Goal: Task Accomplishment & Management: Manage account settings

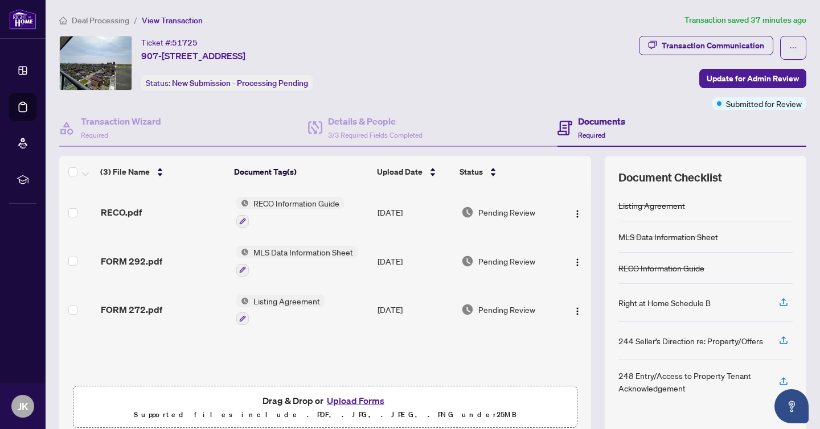
click at [89, 15] on span "Deal Processing" at bounding box center [100, 20] width 57 height 10
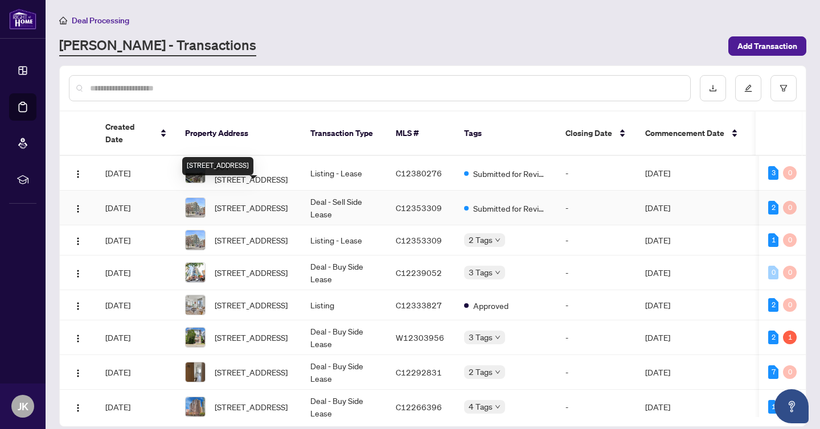
click at [283, 201] on span "[STREET_ADDRESS]" at bounding box center [251, 207] width 73 height 13
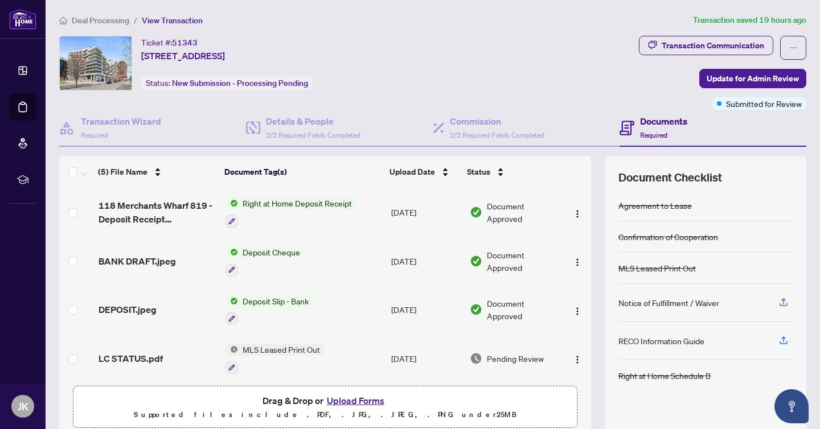
scroll to position [51, 0]
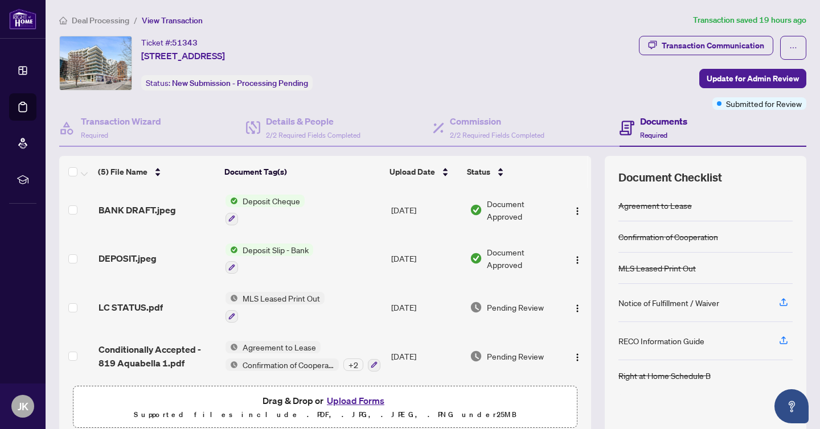
click at [348, 408] on p "Supported files include .PDF, .JPG, .JPEG, .PNG under 25 MB" at bounding box center [324, 415] width 489 height 14
click at [349, 390] on span "Drag & Drop or Upload Forms Supported files include .PDF, .JPG, .JPEG, .PNG und…" at bounding box center [324, 407] width 503 height 42
click at [349, 396] on button "Upload Forms" at bounding box center [355, 400] width 64 height 15
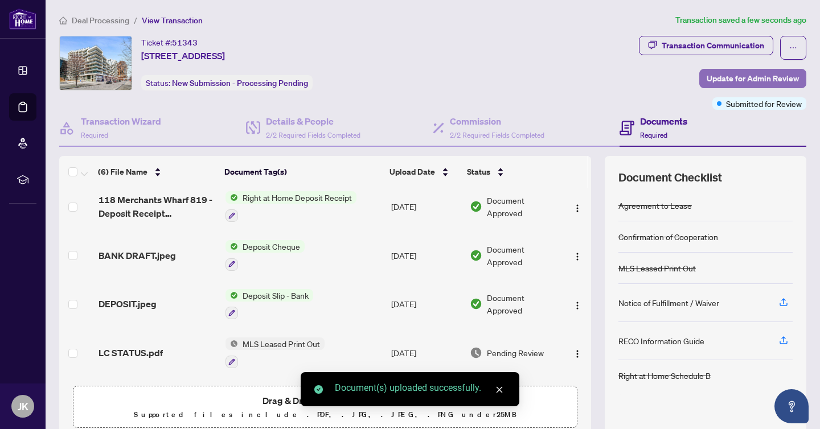
click at [746, 80] on span "Update for Admin Review" at bounding box center [752, 78] width 92 height 18
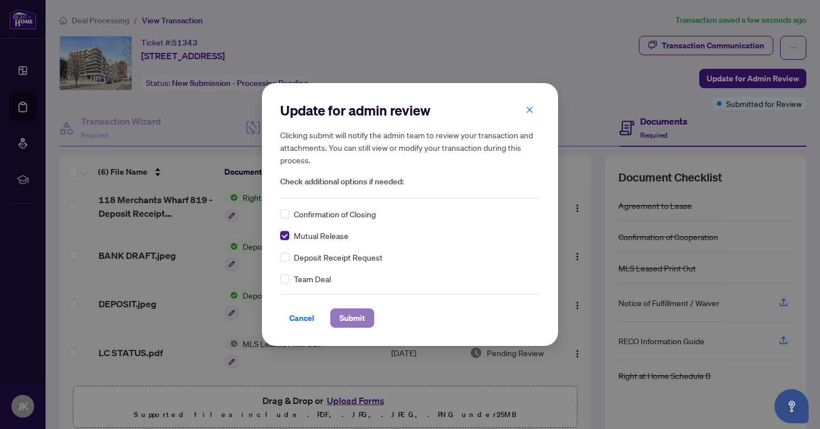
click at [363, 321] on span "Submit" at bounding box center [352, 318] width 26 height 18
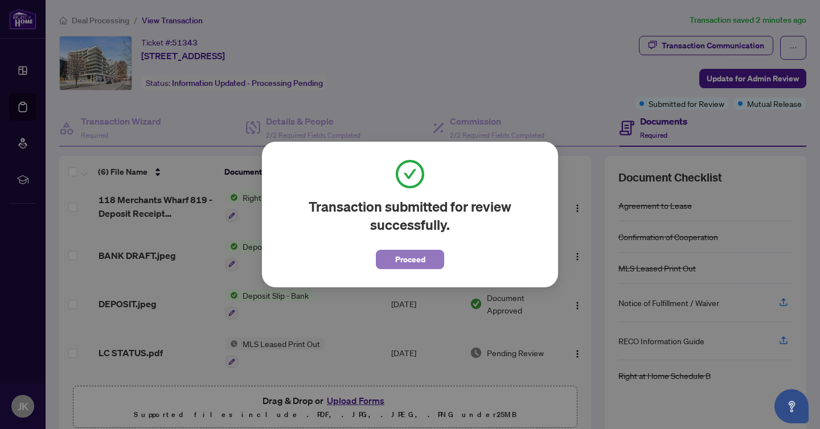
click at [430, 262] on button "Proceed" at bounding box center [410, 259] width 68 height 19
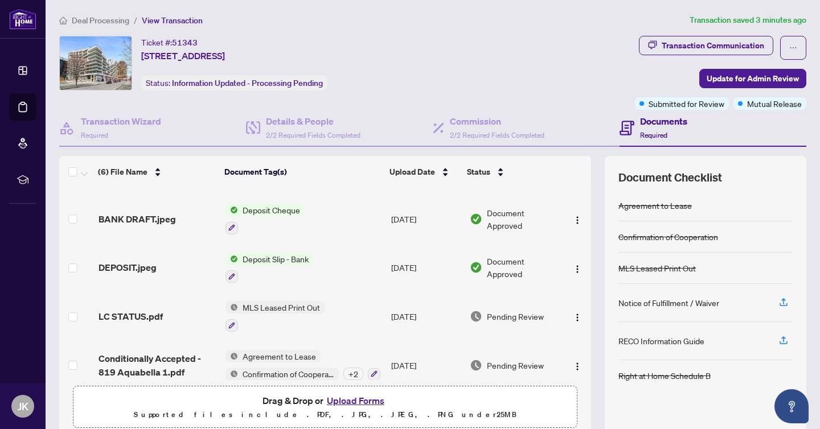
scroll to position [0, 0]
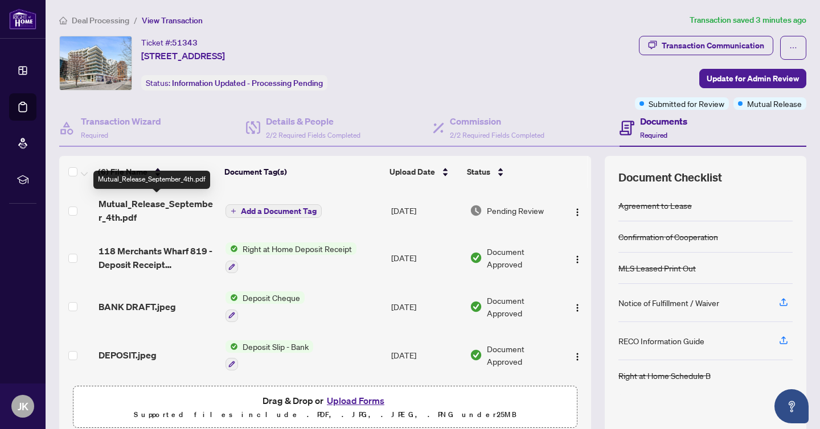
click at [145, 213] on span "Mutual_Release_September_4th.pdf" at bounding box center [157, 210] width 118 height 27
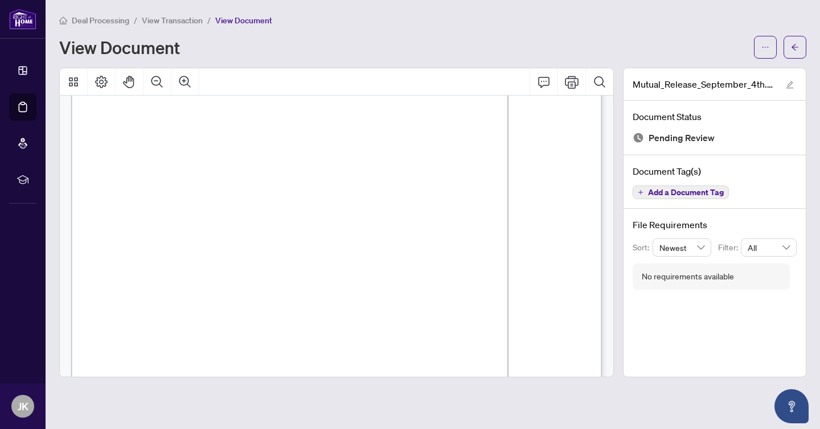
scroll to position [74, 0]
click at [154, 20] on span "View Transaction" at bounding box center [172, 20] width 61 height 10
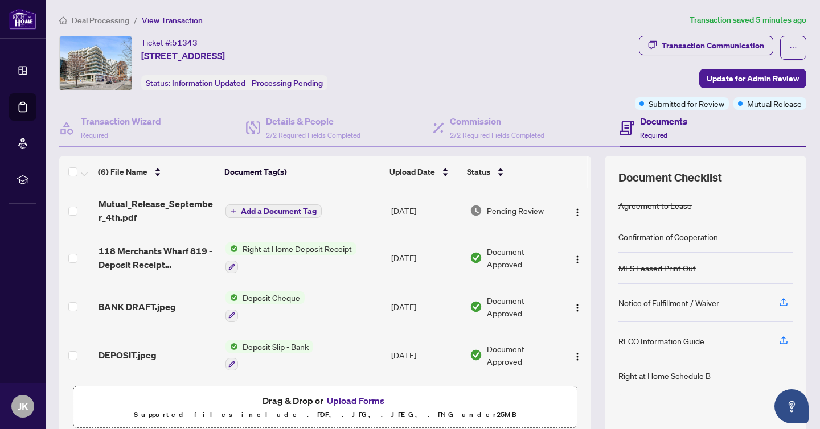
click at [83, 14] on li "Deal Processing" at bounding box center [94, 20] width 70 height 13
click at [95, 19] on span "Deal Processing" at bounding box center [100, 20] width 57 height 10
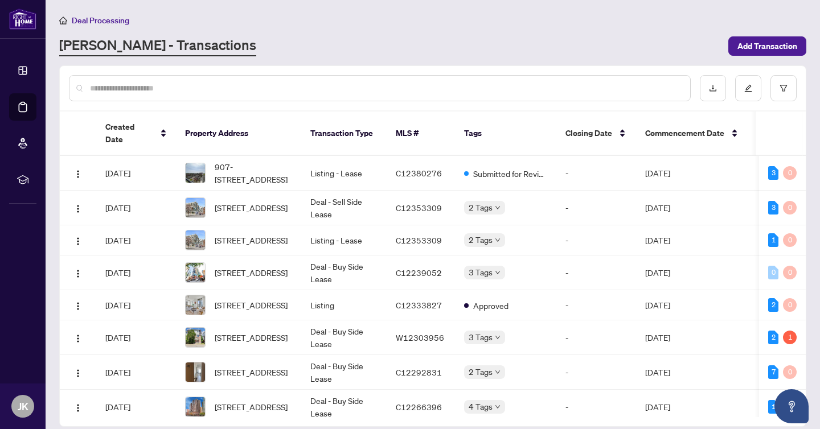
click at [270, 92] on input "text" at bounding box center [385, 88] width 591 height 13
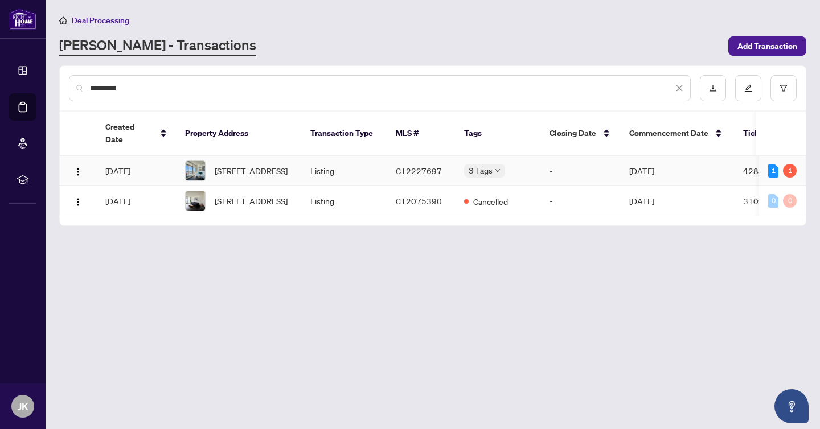
type input "*********"
click at [496, 166] on body "Dashboard Deal Processing Mortgage Referrals rLearning JK [PERSON_NAME] [PERSON…" at bounding box center [410, 214] width 820 height 429
click at [478, 251] on main "Deal Processing [PERSON_NAME] - Transactions Add Transaction ********* Created …" at bounding box center [433, 214] width 774 height 429
click at [537, 50] on div "[PERSON_NAME] - Transactions" at bounding box center [390, 46] width 662 height 20
click at [497, 165] on span "Approved" at bounding box center [501, 166] width 35 height 13
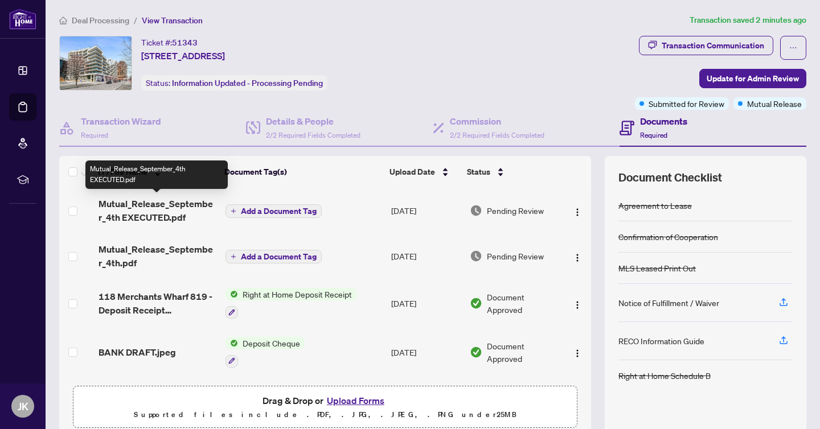
click at [158, 208] on span "Mutual_Release_September_4th EXECUTED.pdf" at bounding box center [157, 210] width 118 height 27
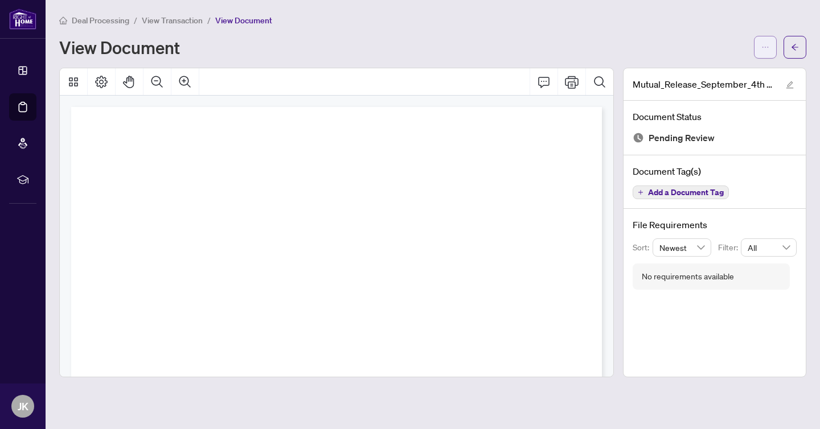
click at [763, 46] on icon "ellipsis" at bounding box center [765, 47] width 8 height 8
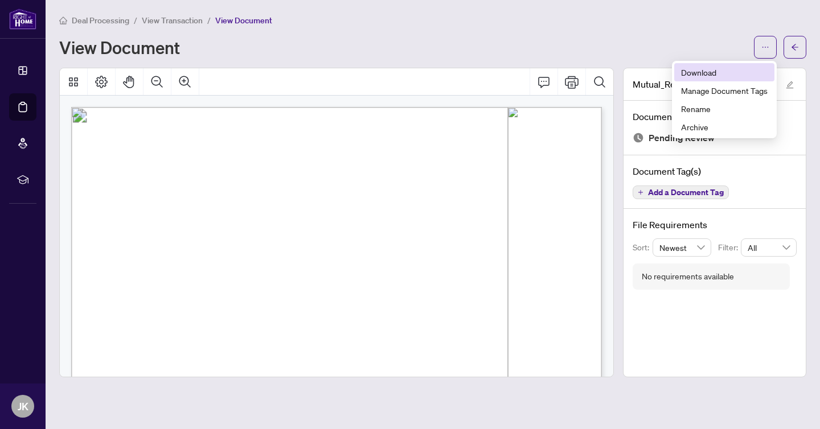
click at [717, 76] on span "Download" at bounding box center [724, 72] width 87 height 13
click at [790, 53] on button "button" at bounding box center [794, 47] width 23 height 23
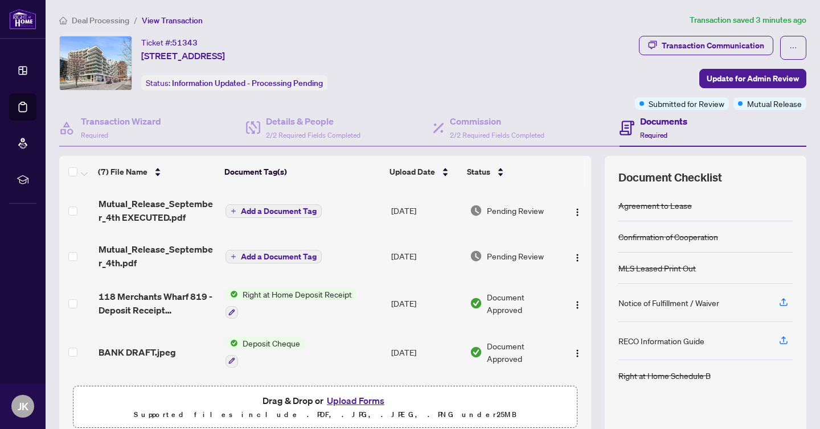
click at [534, 71] on div "Ticket #: 51343 819-118 Merchants Wharf, Toronto, Ontario M5A 0L3, Canada Statu…" at bounding box center [344, 63] width 571 height 55
click at [106, 23] on span "Deal Processing" at bounding box center [100, 20] width 57 height 10
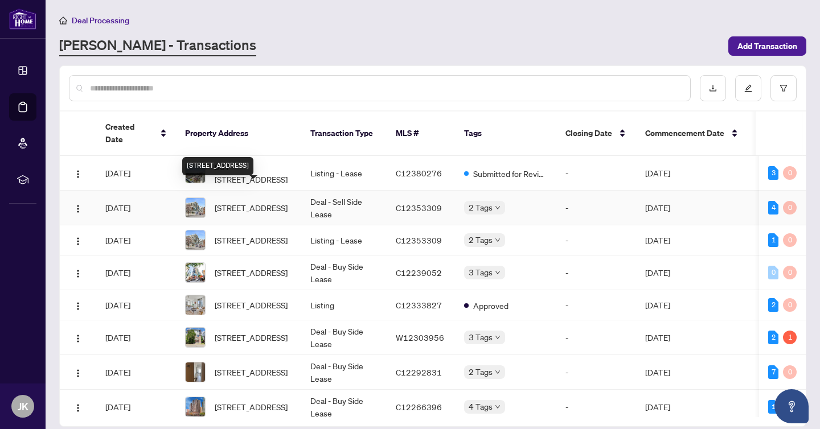
click at [265, 201] on span "[STREET_ADDRESS]" at bounding box center [251, 207] width 73 height 13
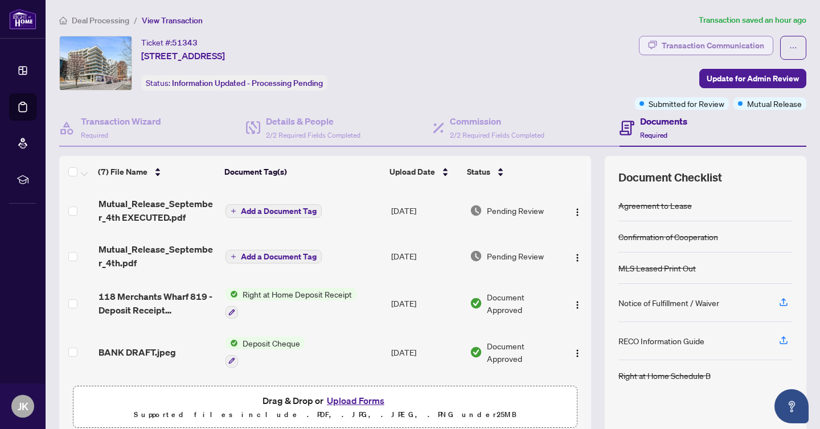
click at [716, 43] on div "Transaction Communication" at bounding box center [712, 45] width 102 height 18
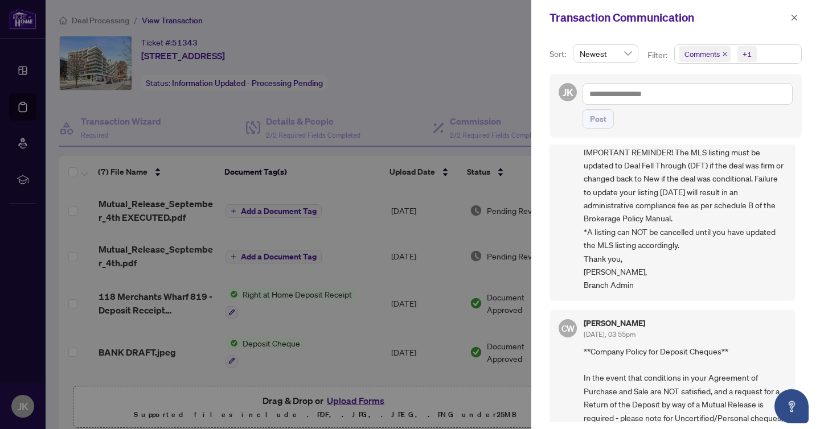
scroll to position [80, 0]
drag, startPoint x: 788, startPoint y: 14, endPoint x: 655, endPoint y: 320, distance: 333.9
click at [655, 321] on div "Transaction Communication Sort: Newest Filter: Comments +1 JK Post EC Erika Cun…" at bounding box center [675, 214] width 289 height 429
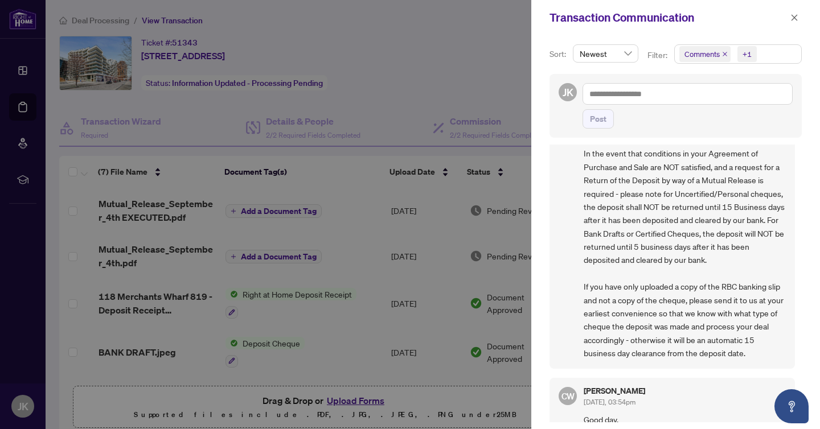
scroll to position [310, 0]
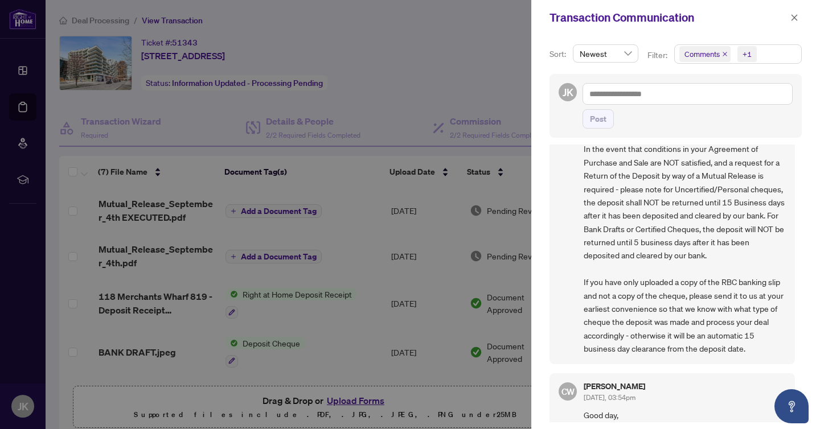
click at [624, 260] on span "**Company Policy for Deposit Cheques** In the event that conditions in your Agr…" at bounding box center [684, 236] width 202 height 240
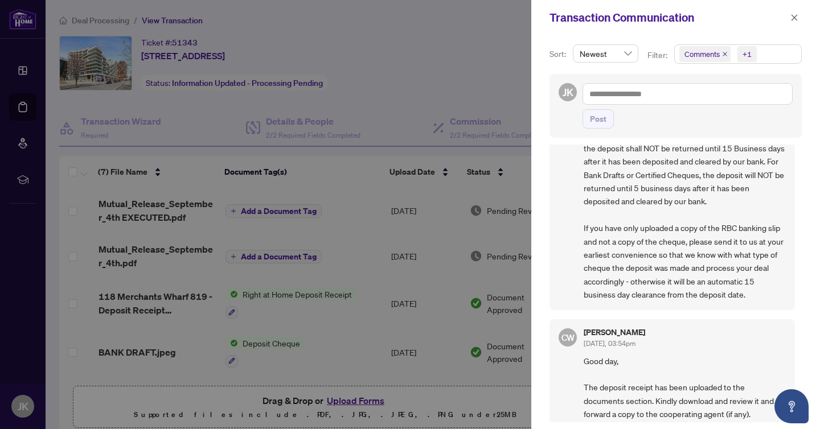
scroll to position [351, 0]
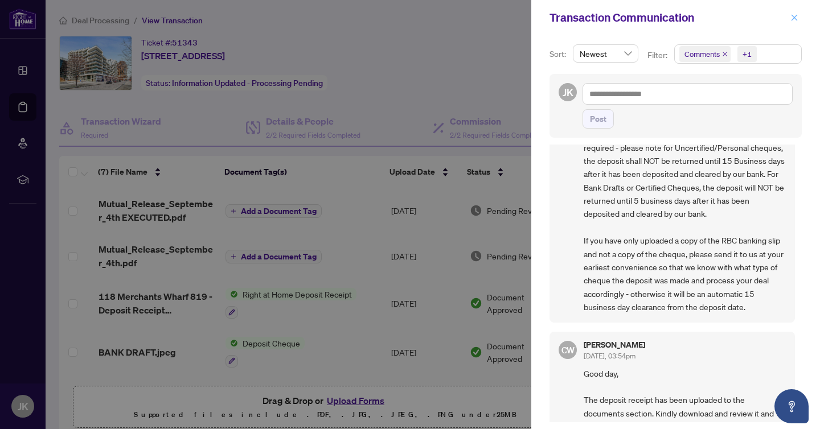
click at [795, 19] on icon "close" at bounding box center [794, 17] width 6 height 6
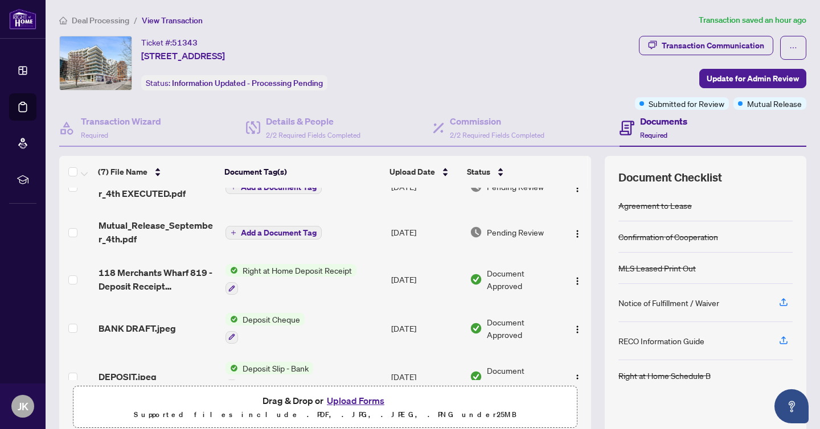
scroll to position [31, 0]
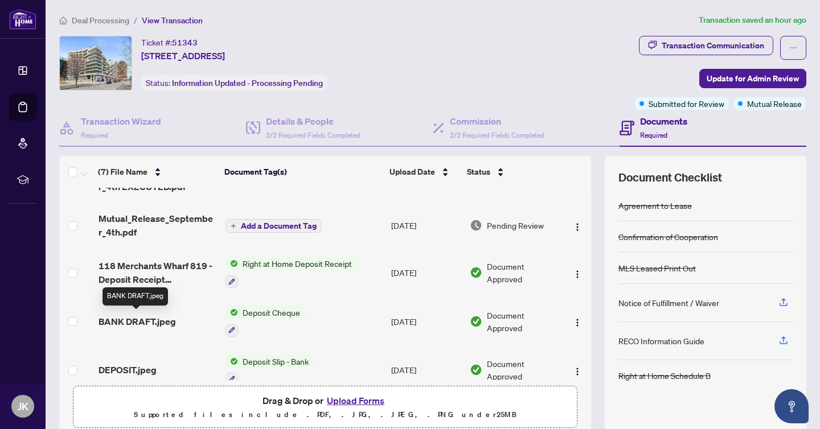
click at [170, 321] on span "BANK DRAFT.jpeg" at bounding box center [136, 322] width 77 height 14
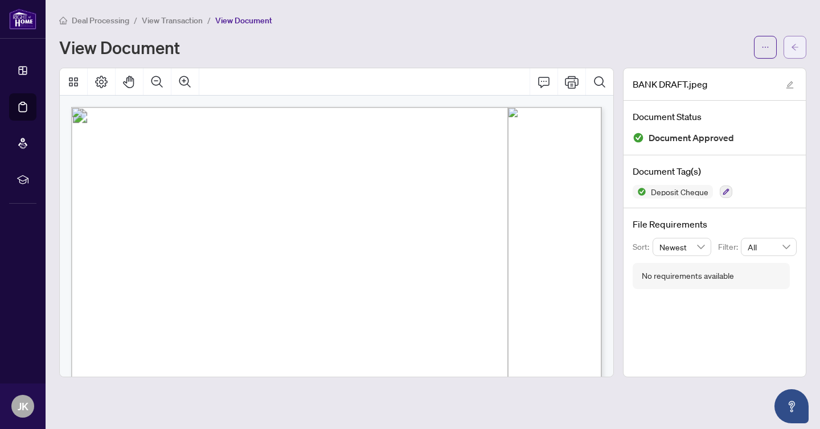
click at [796, 55] on span "button" at bounding box center [795, 47] width 8 height 18
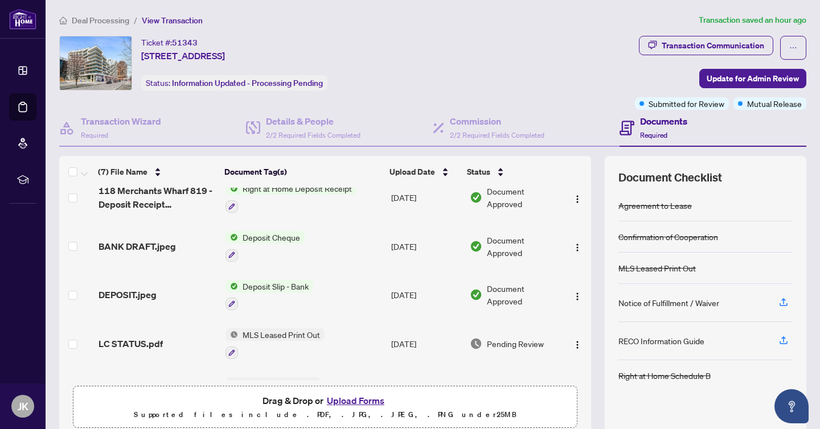
scroll to position [114, 0]
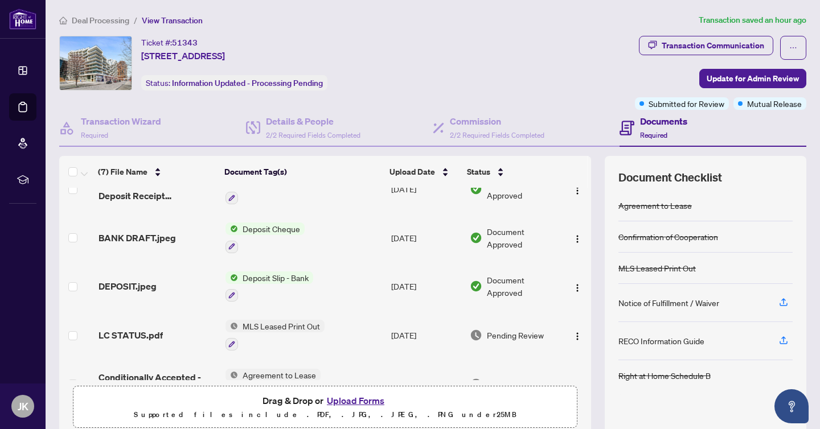
click at [161, 285] on div "DEPOSIT.jpeg" at bounding box center [157, 286] width 118 height 14
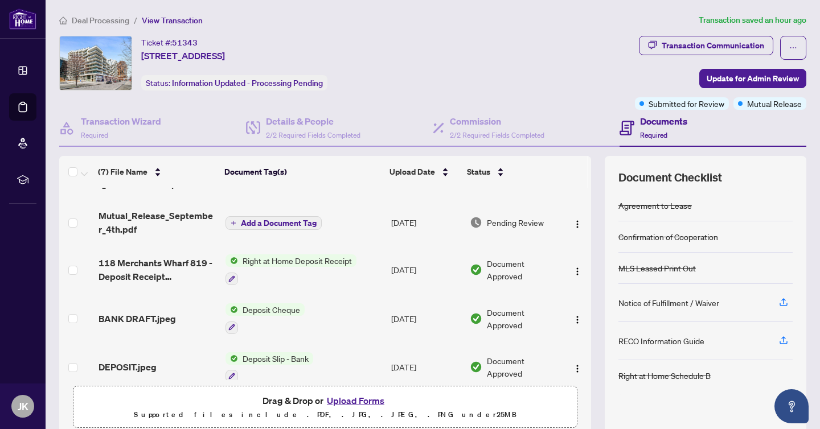
scroll to position [34, 0]
click at [162, 311] on span "BANK DRAFT.jpeg" at bounding box center [136, 318] width 77 height 14
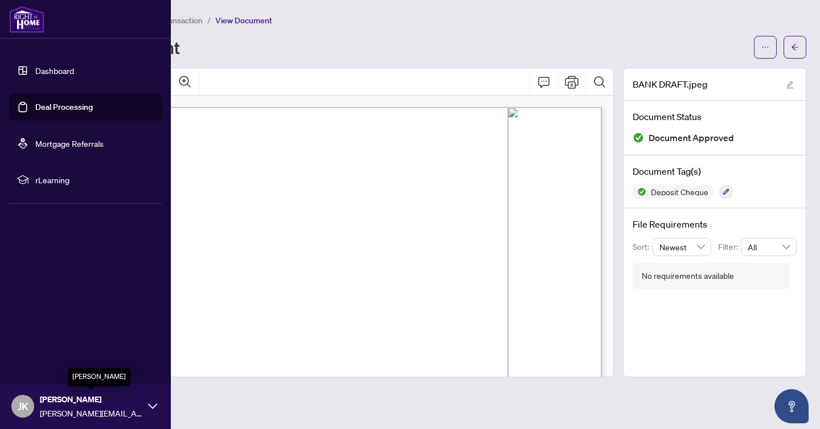
click at [53, 399] on span "[PERSON_NAME]" at bounding box center [91, 399] width 102 height 13
click at [54, 344] on span "Logout" at bounding box center [46, 339] width 26 height 18
click at [50, 336] on span "Logout" at bounding box center [46, 339] width 26 height 18
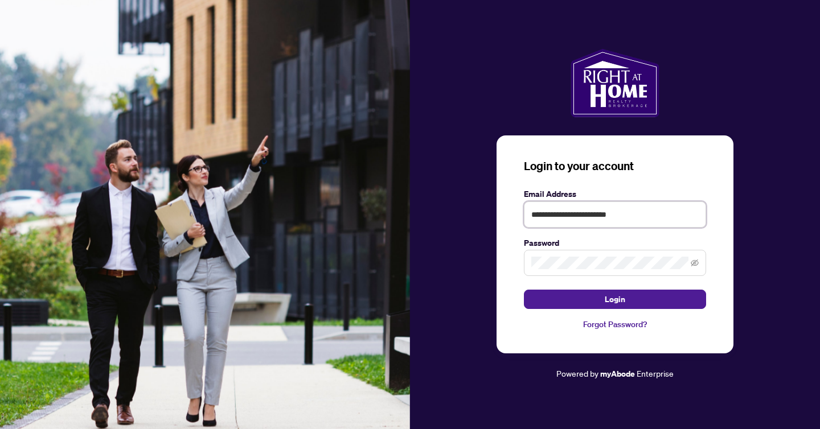
click at [619, 216] on input "**********" at bounding box center [615, 214] width 182 height 26
type input "**********"
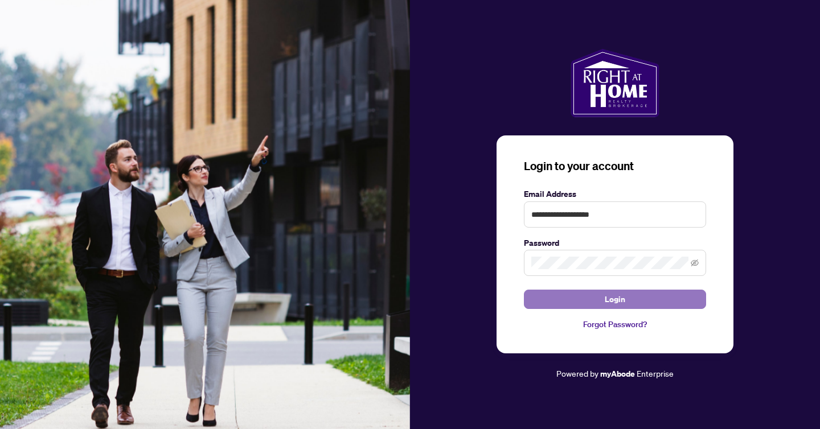
click at [625, 300] on button "Login" at bounding box center [615, 299] width 182 height 19
